Goal: Task Accomplishment & Management: Manage account settings

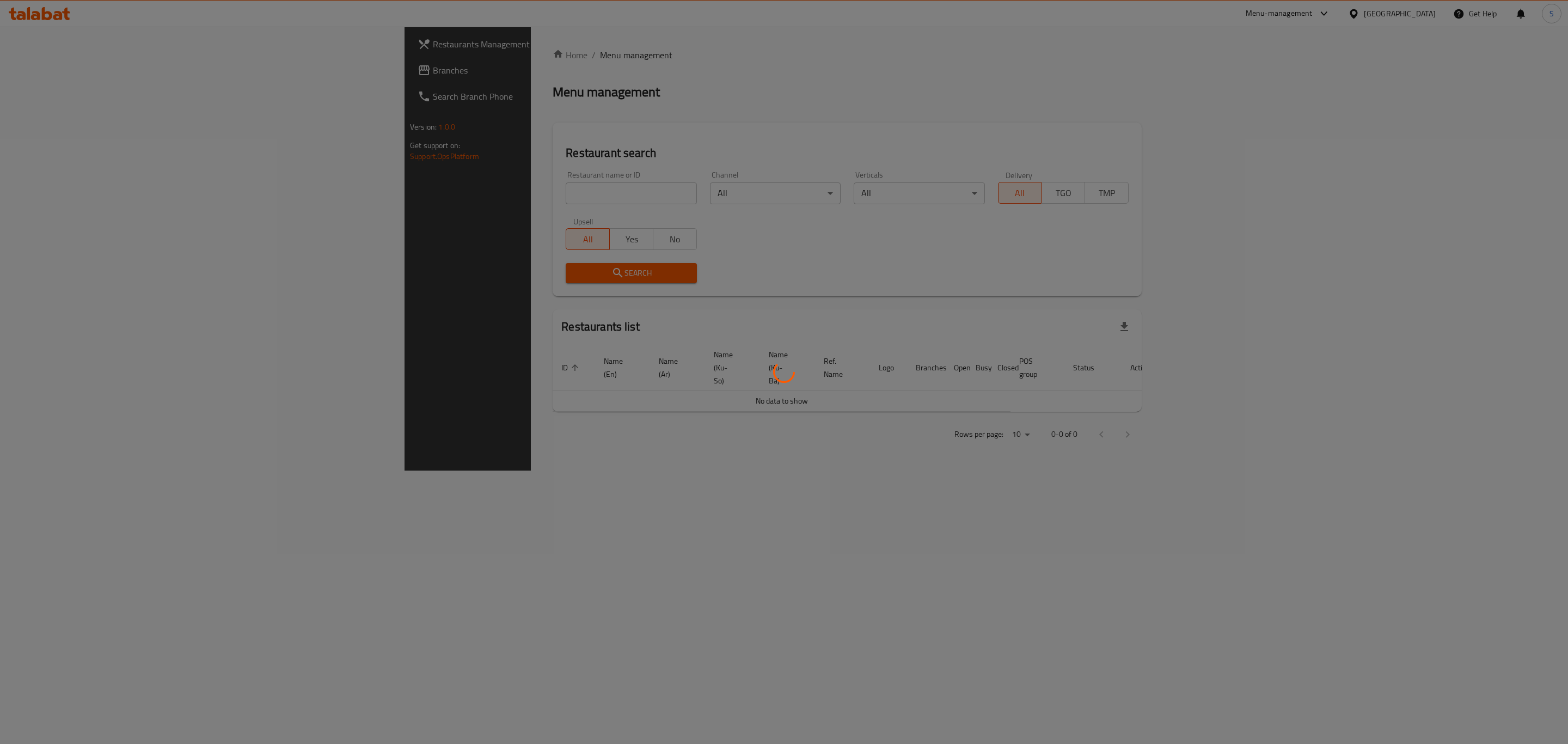
click at [452, 192] on div at bounding box center [784, 372] width 1568 height 744
click at [423, 192] on div at bounding box center [784, 372] width 1568 height 744
click at [449, 192] on div at bounding box center [784, 372] width 1568 height 744
click at [466, 193] on div at bounding box center [784, 372] width 1568 height 744
click at [510, 202] on div at bounding box center [784, 372] width 1568 height 744
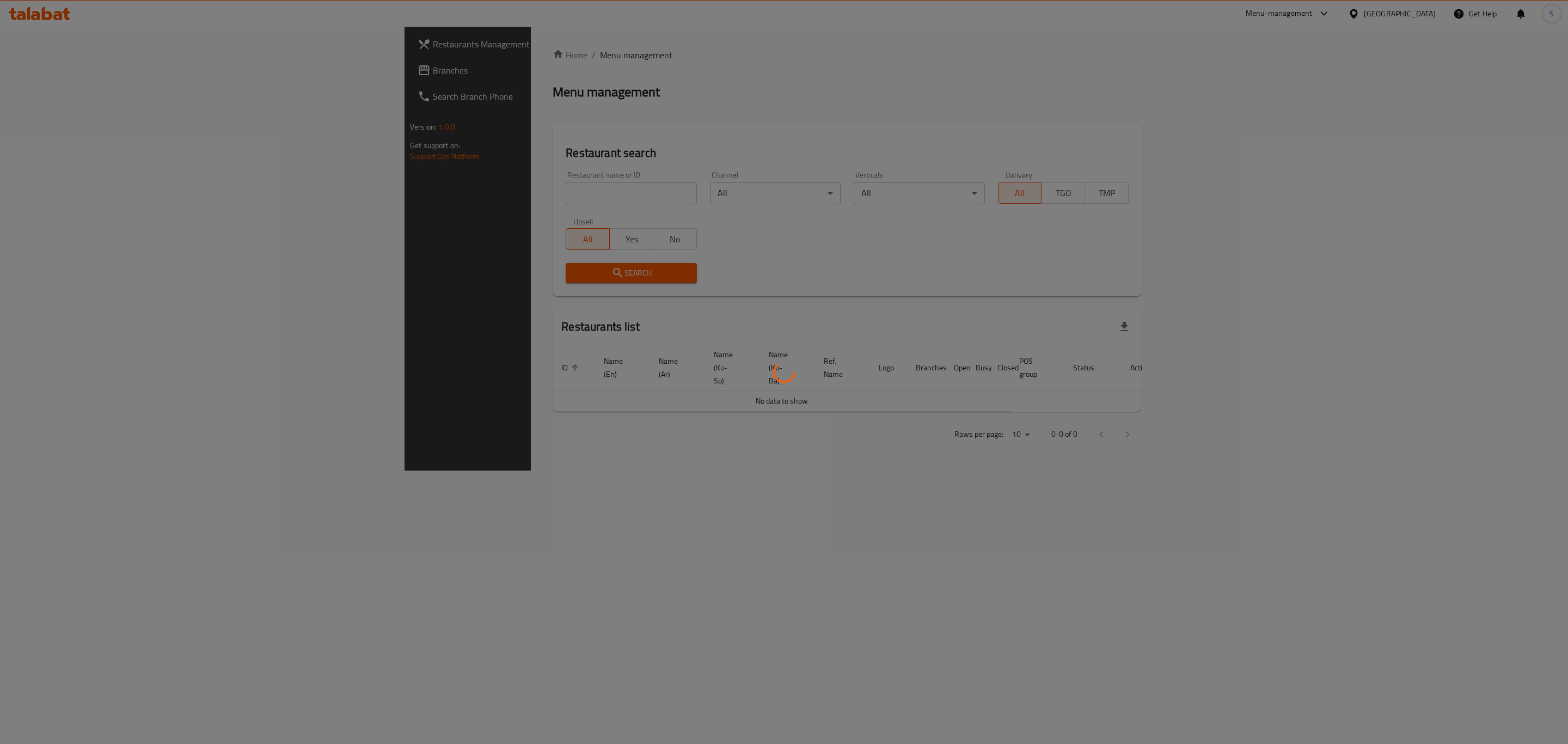
click at [528, 192] on div at bounding box center [784, 372] width 1568 height 744
click at [501, 192] on div at bounding box center [784, 372] width 1568 height 744
click at [480, 192] on div at bounding box center [784, 372] width 1568 height 744
click at [472, 192] on div at bounding box center [784, 372] width 1568 height 744
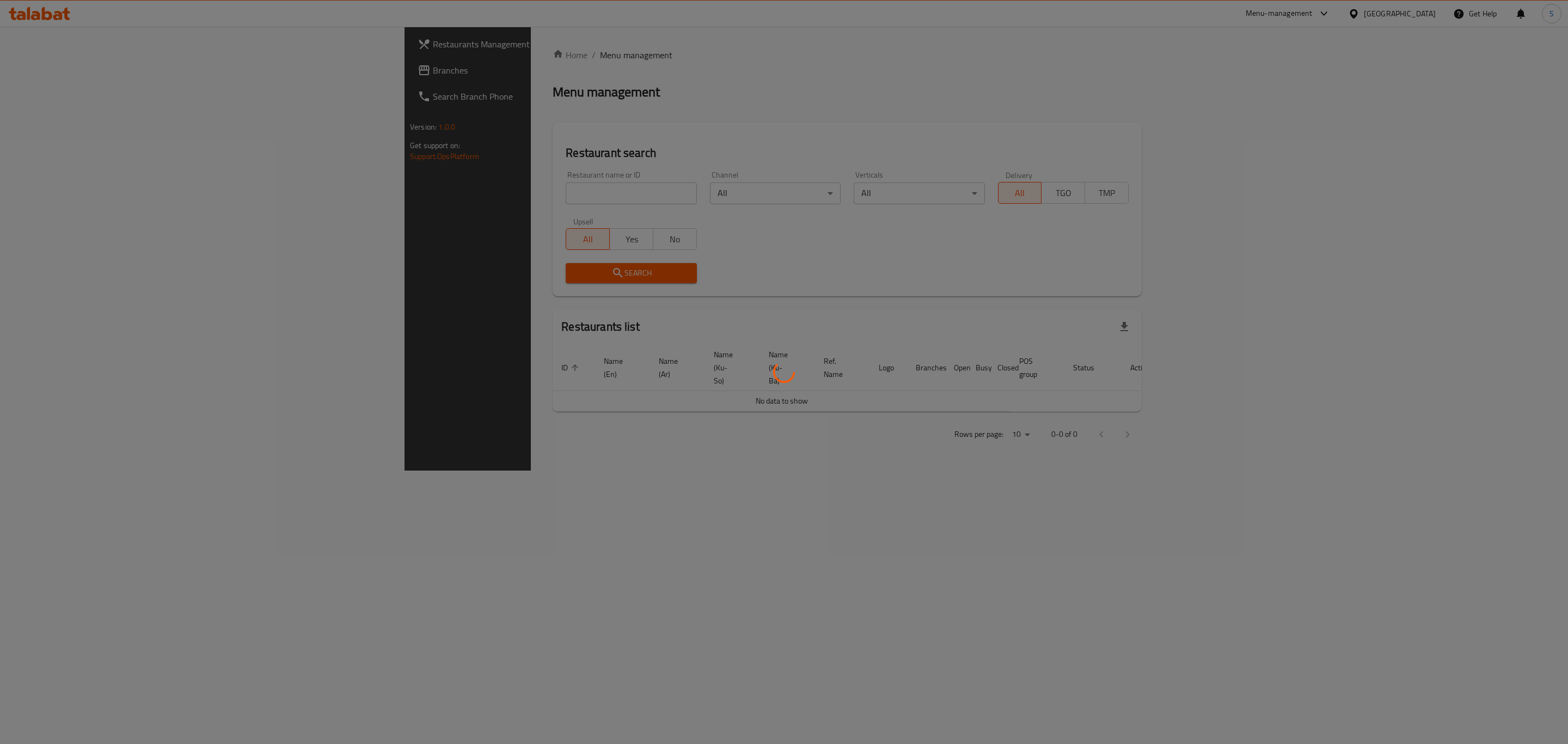
click at [425, 192] on div at bounding box center [784, 372] width 1568 height 744
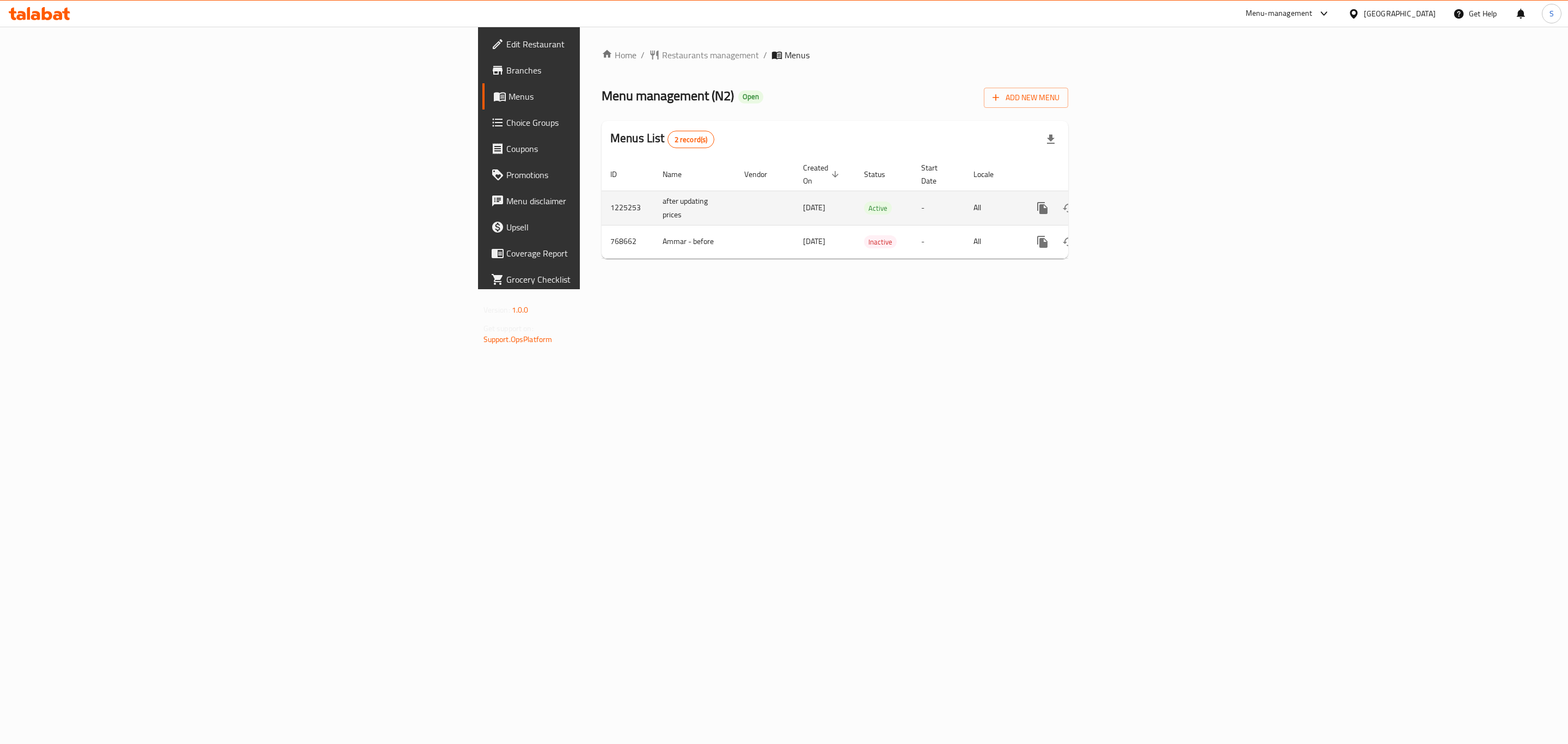
click at [1128, 202] on icon "enhanced table" at bounding box center [1121, 208] width 13 height 13
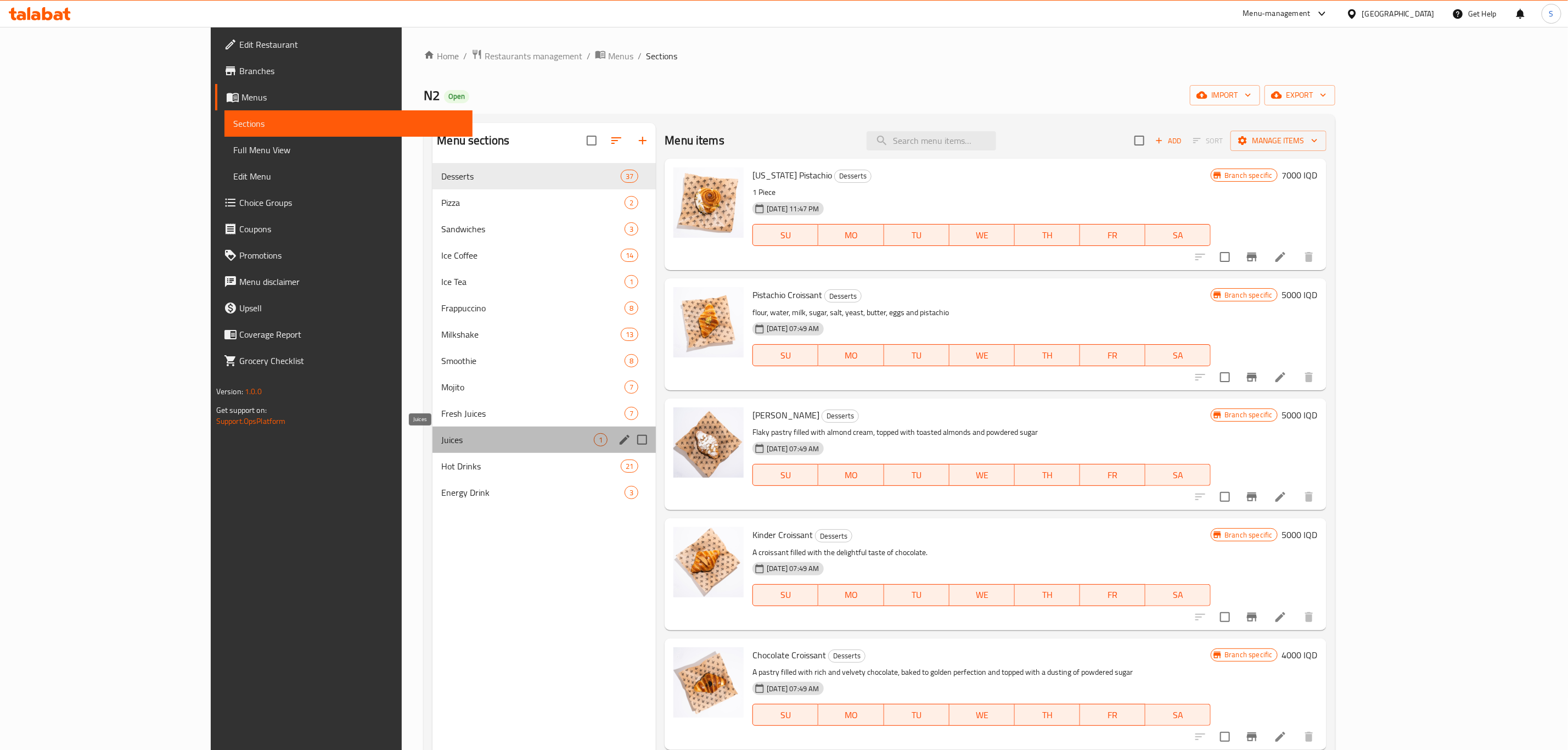
click at [441, 437] on span "Juices" at bounding box center [517, 440] width 153 height 14
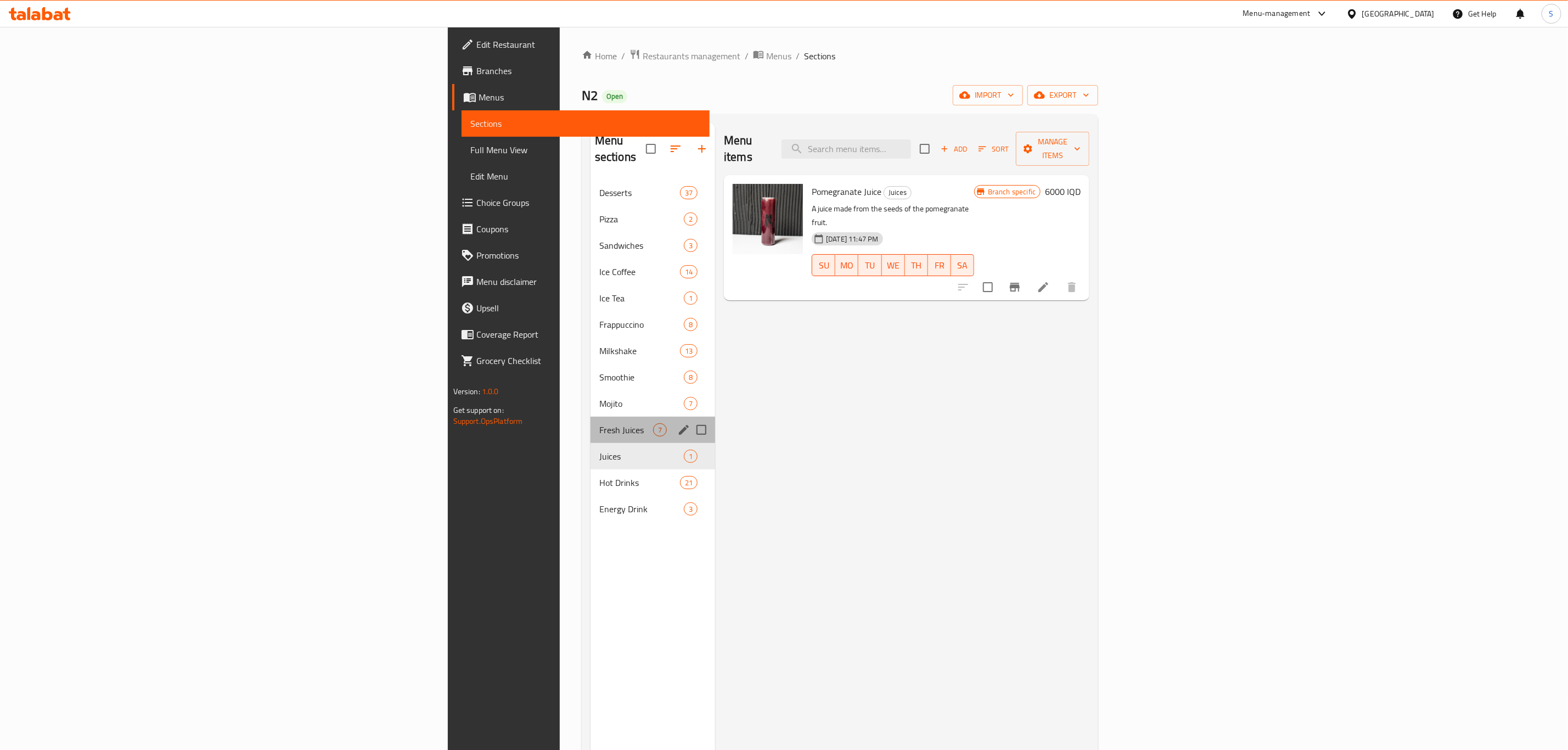
click at [590, 417] on div "Fresh Juices 7" at bounding box center [653, 430] width 125 height 26
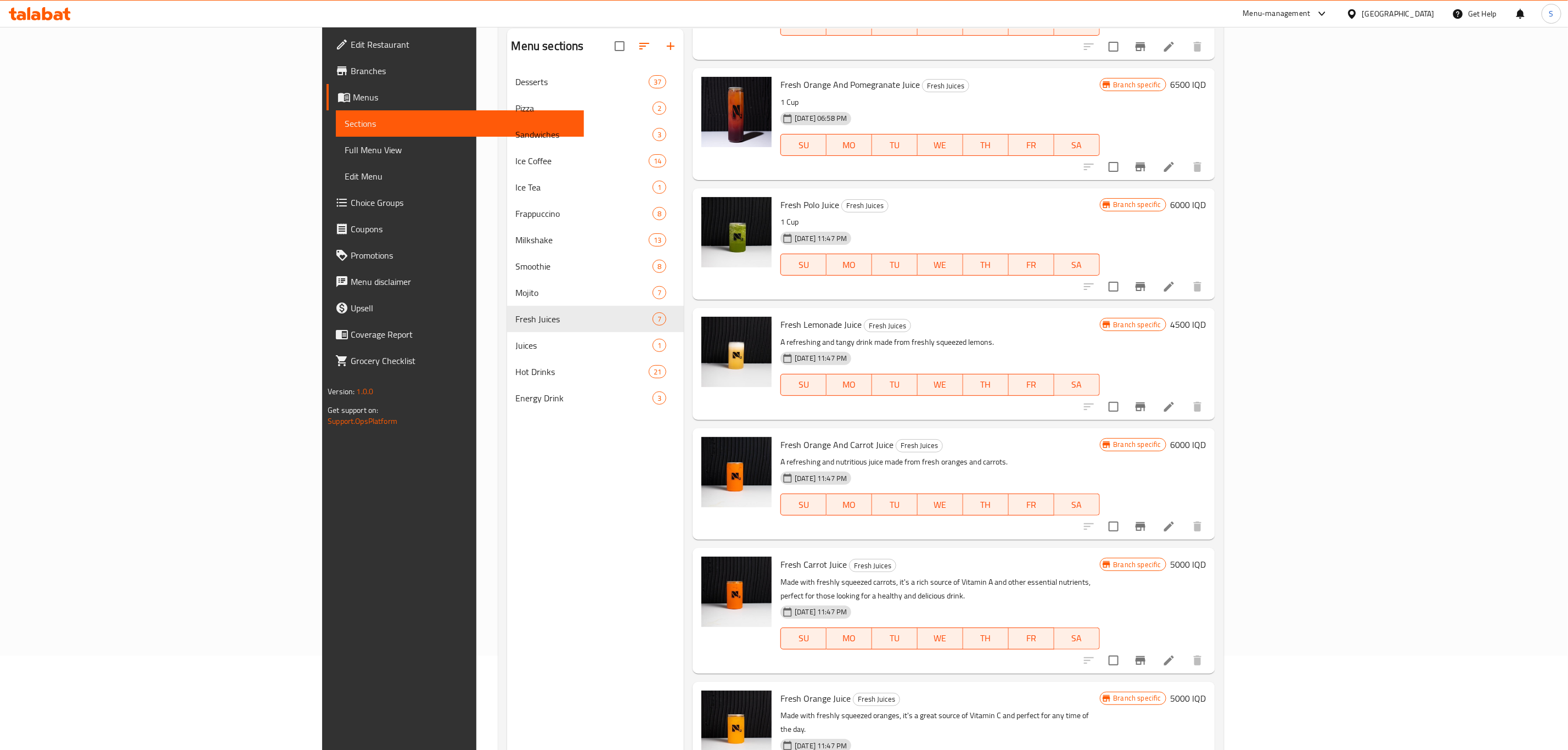
scroll to position [154, 0]
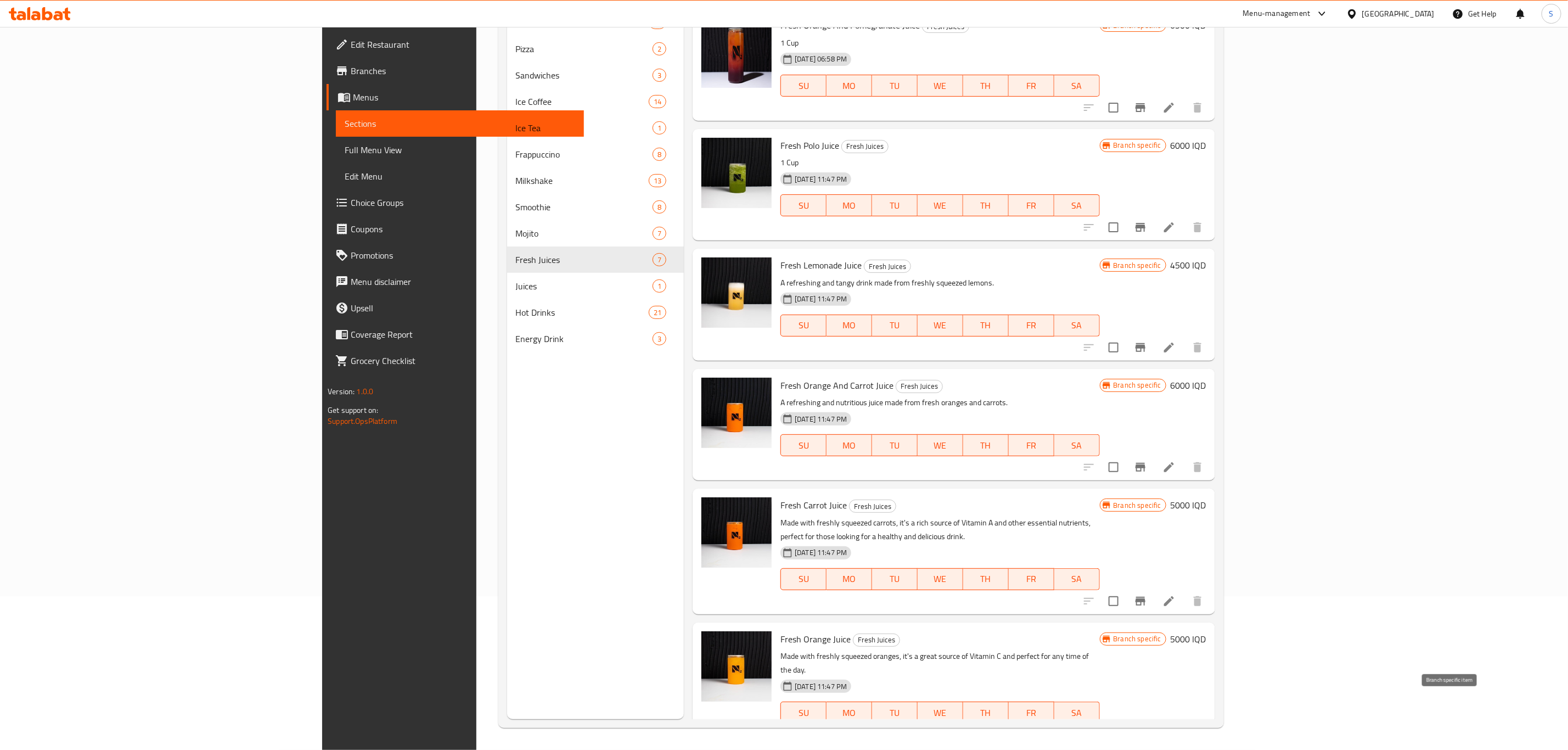
click at [1154, 722] on button "Branch-specific-item" at bounding box center [1140, 735] width 26 height 26
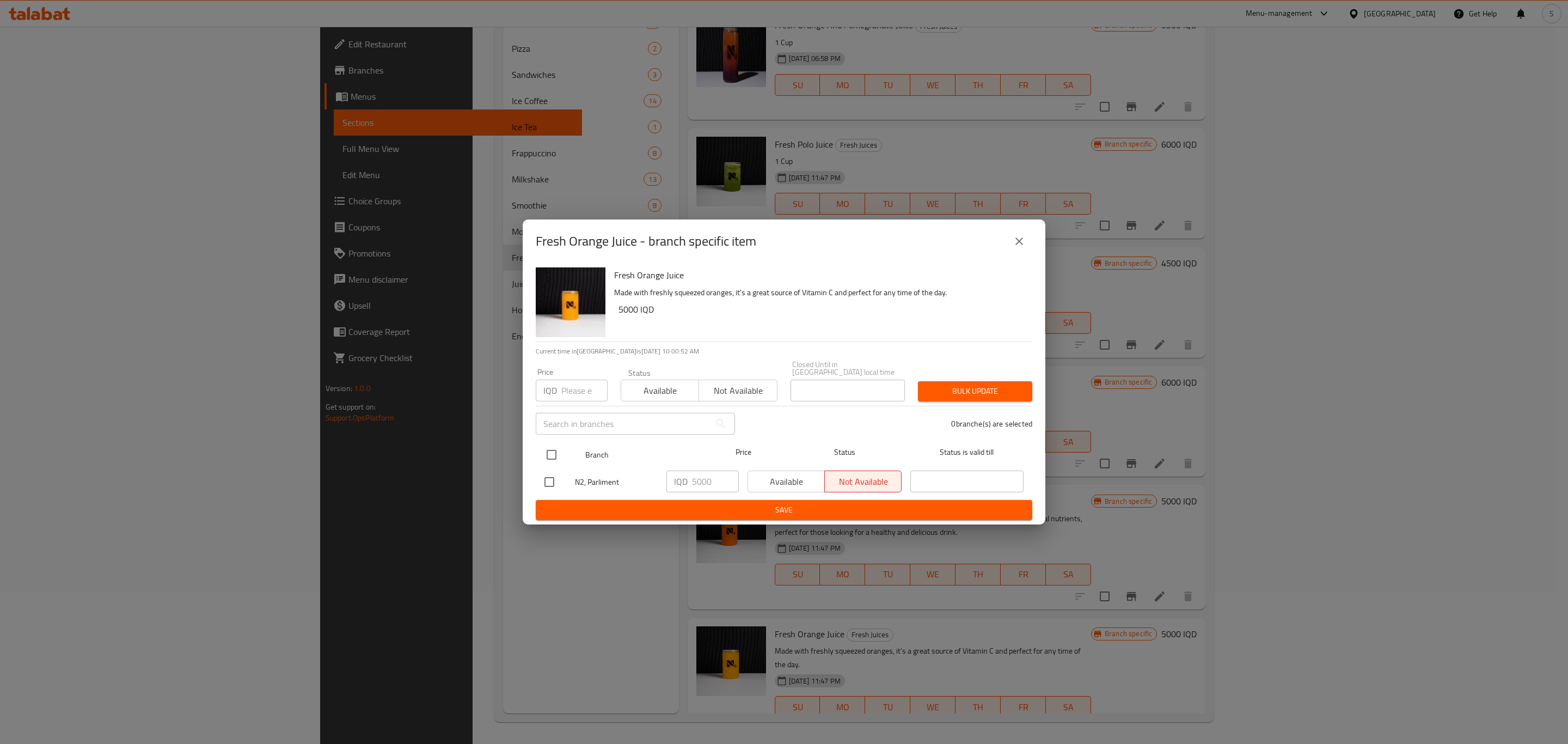
click at [547, 449] on input "checkbox" at bounding box center [551, 454] width 22 height 22
checkbox input "true"
click at [796, 486] on span "Available" at bounding box center [787, 482] width 68 height 16
click at [792, 510] on span "Save" at bounding box center [784, 510] width 479 height 13
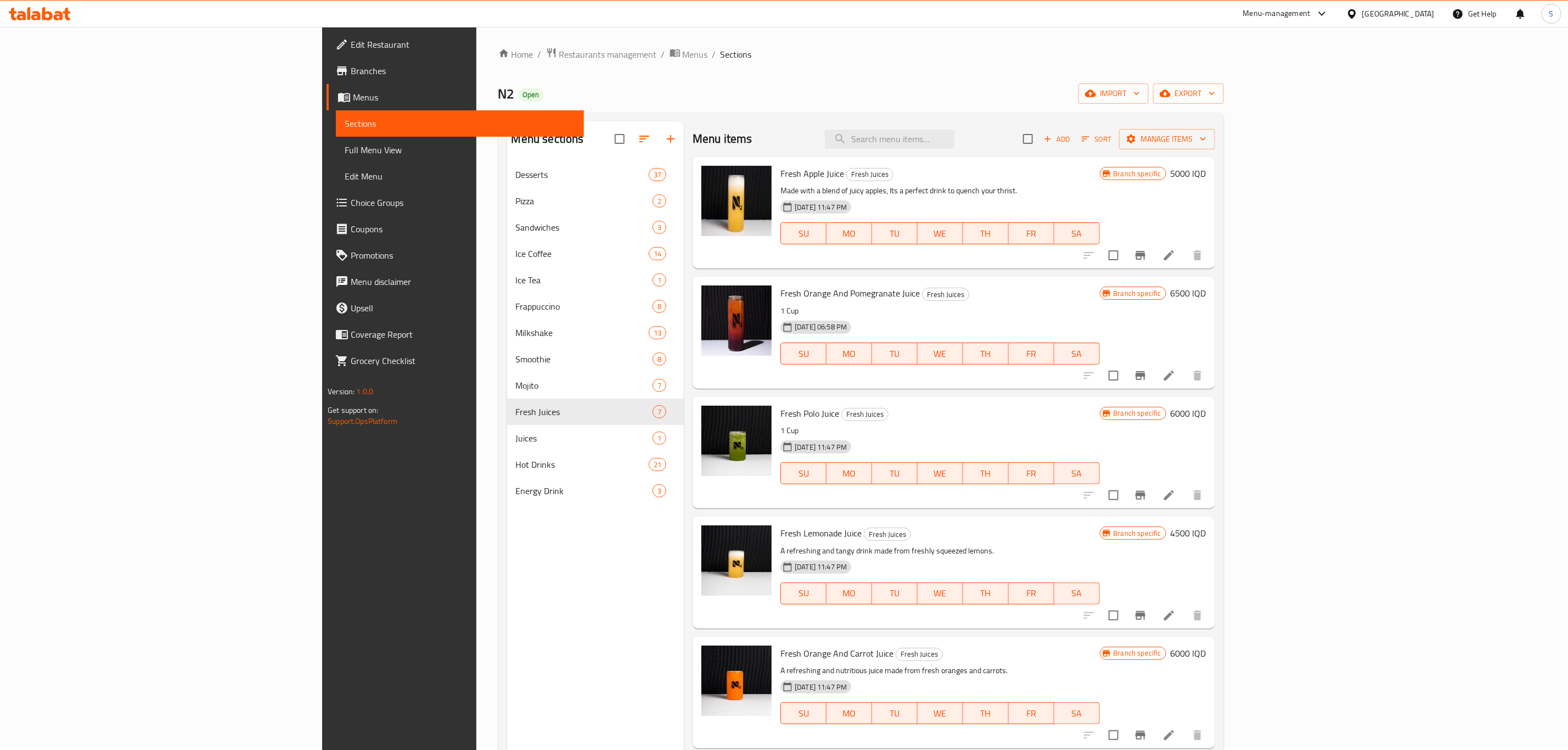
scroll to position [0, 0]
